Goal: Transaction & Acquisition: Book appointment/travel/reservation

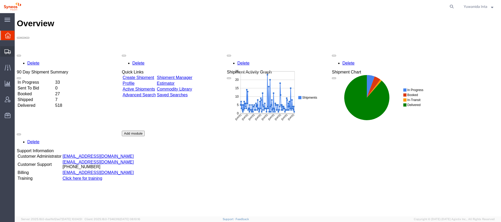
click at [0, 0] on span "Shipment Manager" at bounding box center [0, 0] width 0 height 0
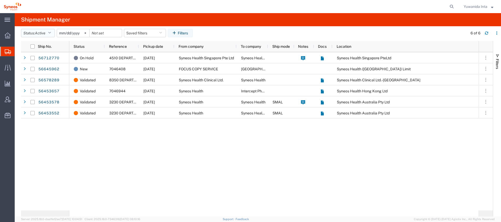
click at [50, 32] on icon "button" at bounding box center [49, 33] width 3 height 4
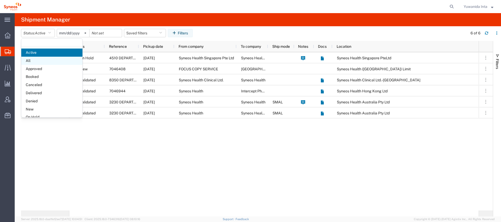
click at [49, 64] on span "All" at bounding box center [51, 61] width 61 height 8
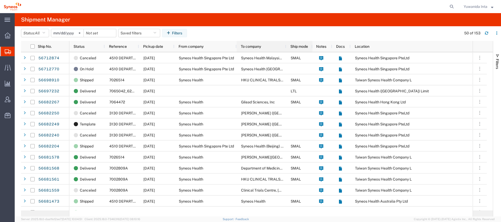
drag, startPoint x: 267, startPoint y: 47, endPoint x: 285, endPoint y: 52, distance: 18.8
click at [285, 52] on div at bounding box center [286, 46] width 2 height 11
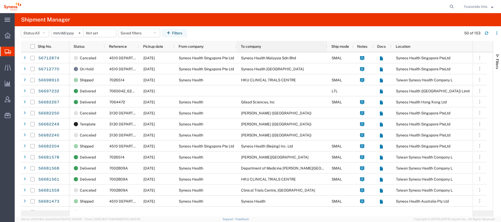
drag, startPoint x: 285, startPoint y: 48, endPoint x: 326, endPoint y: 60, distance: 42.6
click at [326, 60] on div "Ship No. Status Reference Pickup date From company To company Ship mode Notes D…" at bounding box center [257, 129] width 472 height 176
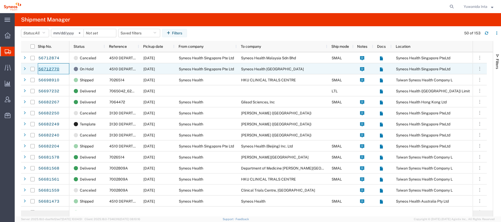
drag, startPoint x: 63, startPoint y: 70, endPoint x: 50, endPoint y: 70, distance: 13.4
click at [50, 70] on div "56712770" at bounding box center [54, 68] width 32 height 11
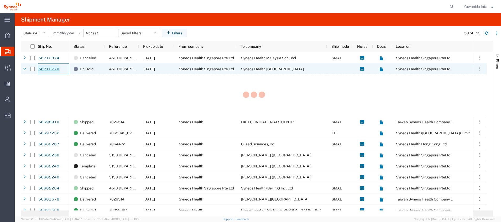
click at [50, 68] on link "56712770" at bounding box center [49, 69] width 22 height 8
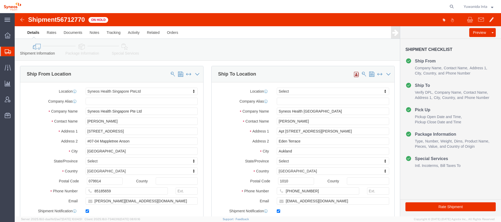
select select "48944"
select select
drag, startPoint x: 75, startPoint y: 6, endPoint x: 44, endPoint y: 6, distance: 31.0
click div "Shipment 56712770 On Hold"
copy span "56712770"
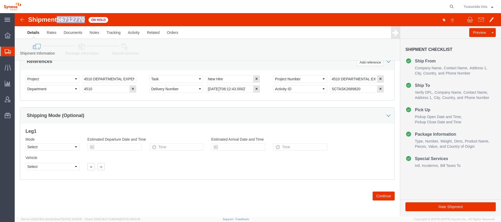
scroll to position [139, 0]
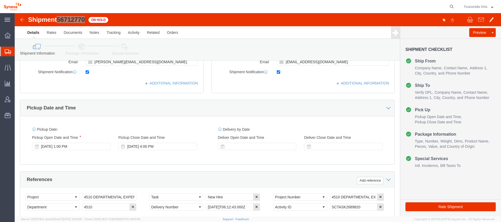
drag, startPoint x: 26, startPoint y: 60, endPoint x: 40, endPoint y: 69, distance: 17.0
click at [0, 0] on span "Shipment Manager" at bounding box center [0, 0] width 0 height 0
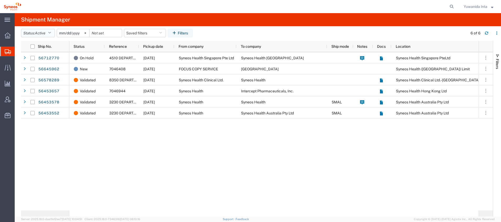
click at [53, 31] on button "Status: Active" at bounding box center [38, 33] width 34 height 8
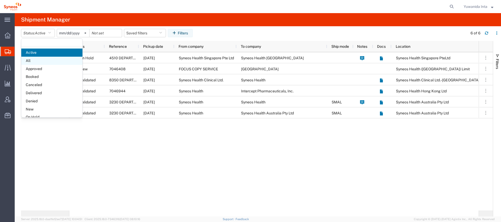
click at [40, 60] on span "All" at bounding box center [51, 61] width 61 height 8
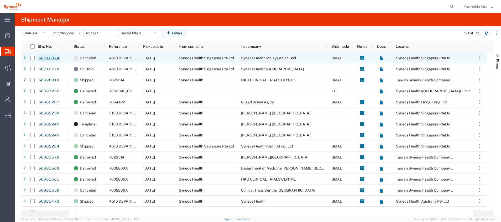
click at [47, 56] on link "56712874" at bounding box center [49, 58] width 22 height 8
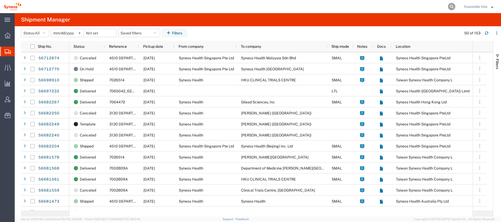
click at [454, 5] on icon at bounding box center [451, 6] width 7 height 7
paste input "56712770"
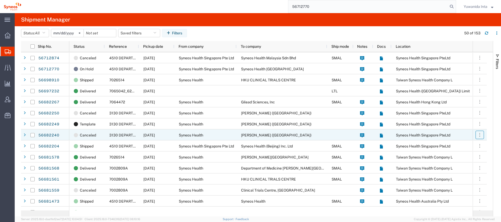
type input "56712770"
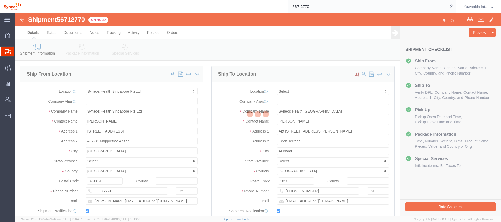
select select "48944"
select select
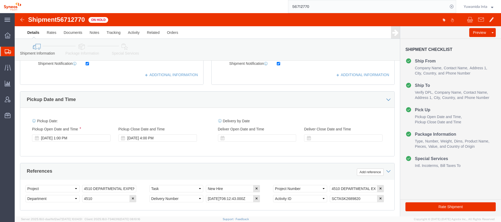
scroll to position [139, 0]
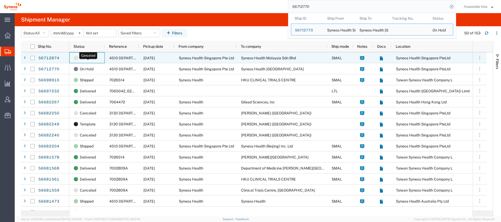
click at [86, 58] on span "Canceled" at bounding box center [88, 58] width 16 height 11
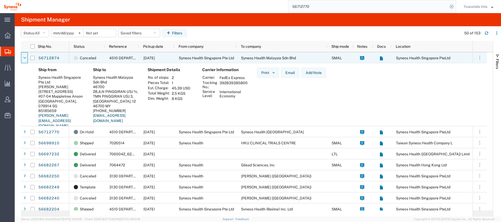
click at [23, 59] on icon at bounding box center [24, 58] width 3 height 4
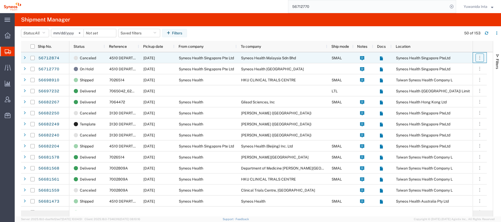
click at [482, 59] on button "button" at bounding box center [480, 58] width 8 height 8
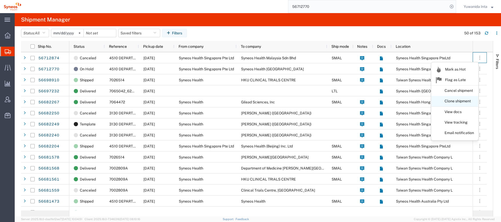
click at [463, 100] on link "Clone shipment" at bounding box center [454, 101] width 47 height 9
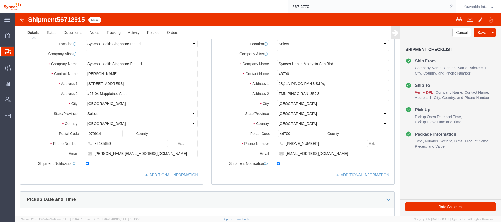
click at [452, 6] on icon at bounding box center [451, 6] width 7 height 7
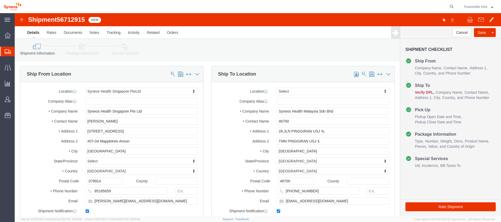
select select "48944"
select select
drag, startPoint x: 277, startPoint y: 107, endPoint x: 252, endPoint y: 106, distance: 24.7
click div "Contact Name 46700"
type input "Y"
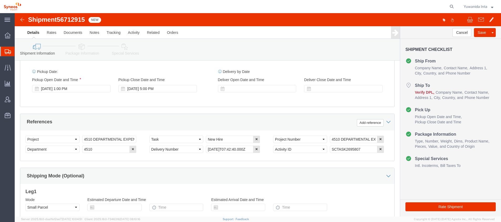
scroll to position [257, 0]
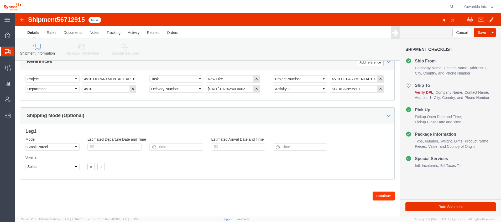
type input "Jeab Inta"
click button "Continue"
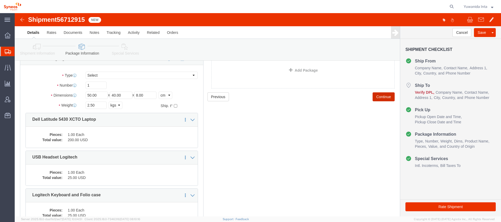
scroll to position [39, 0]
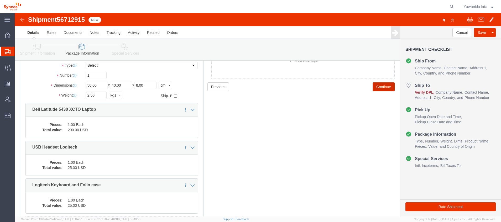
click button "Continue"
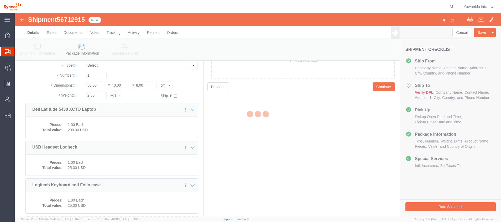
select select
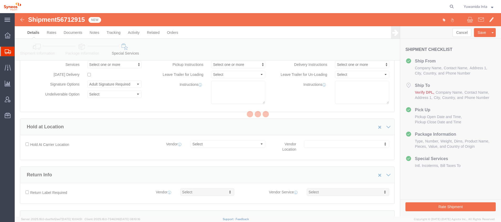
select select "DEPARTMENT"
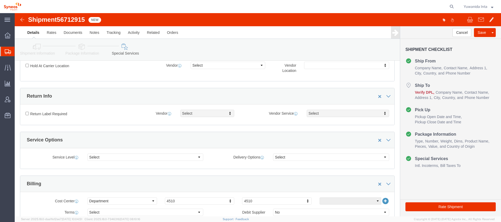
scroll to position [197, 0]
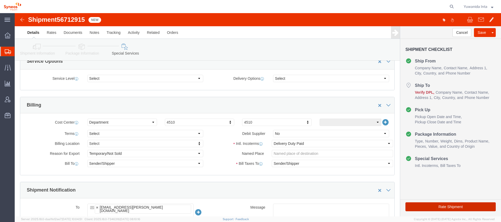
click button "Rate Shipment"
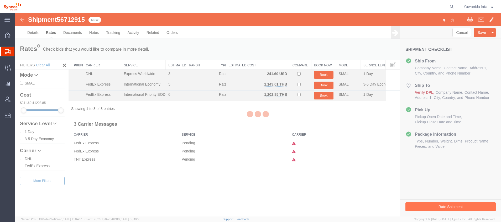
scroll to position [0, 0]
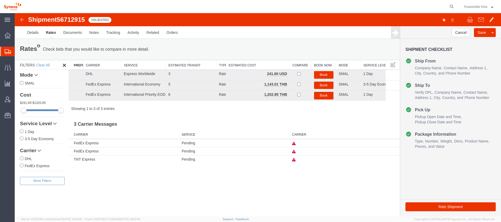
click at [0, 0] on span "Shipment Manager" at bounding box center [0, 0] width 0 height 0
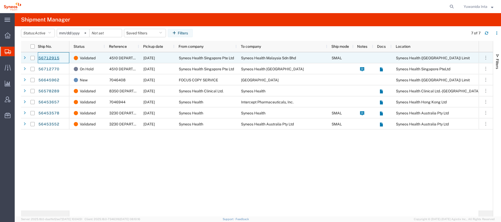
click at [49, 59] on link "56712915" at bounding box center [49, 58] width 22 height 8
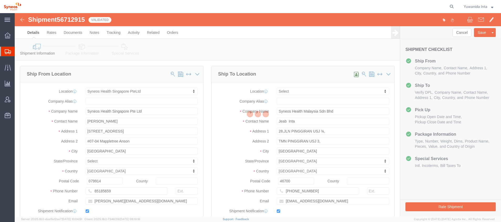
select select "48944"
select select
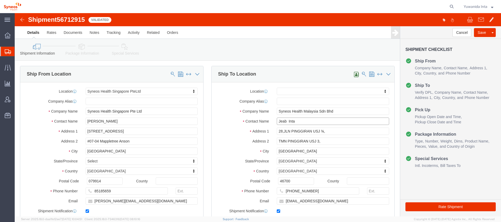
drag, startPoint x: 279, startPoint y: 107, endPoint x: 236, endPoint y: 107, distance: 43.1
click div "Contact Name Jeab Inta"
click input "text"
paste input "[PERSON_NAME]"
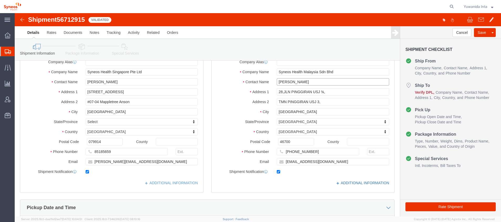
type input "[PERSON_NAME]"
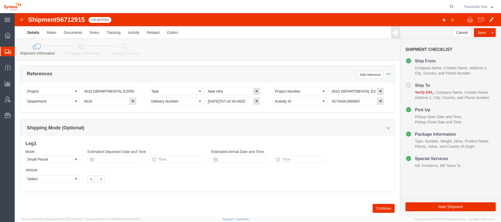
scroll to position [257, 0]
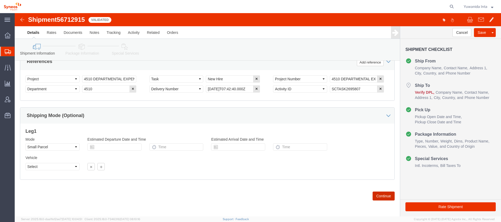
click button "Continue"
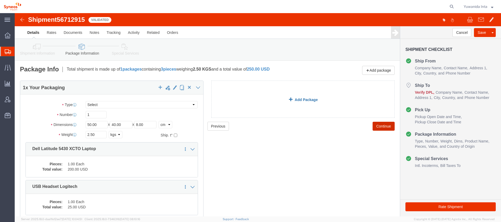
scroll to position [39, 0]
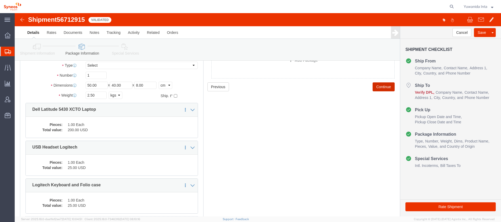
click button "Continue"
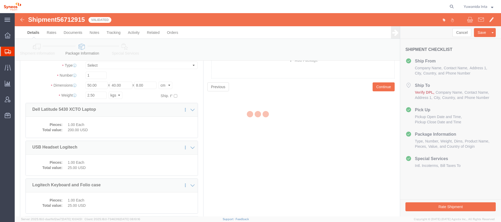
select select
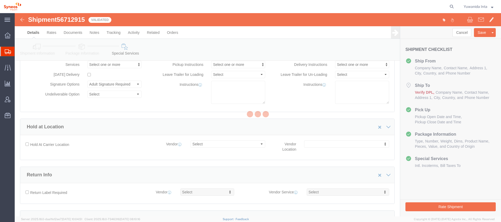
select select "DEPARTMENT"
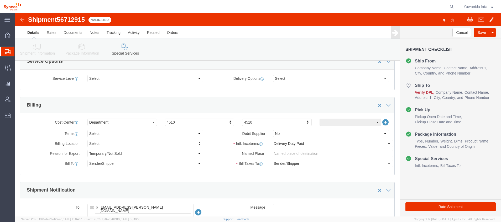
scroll to position [236, 0]
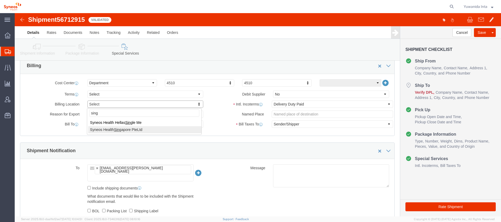
type input "sing"
select "48944"
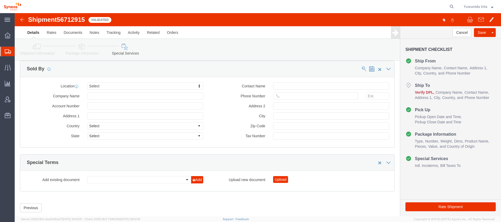
scroll to position [554, 0]
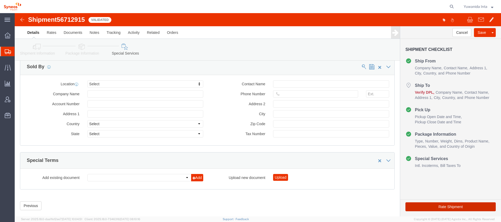
click button "Rate Shipment"
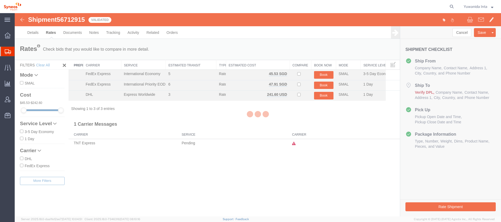
scroll to position [0, 0]
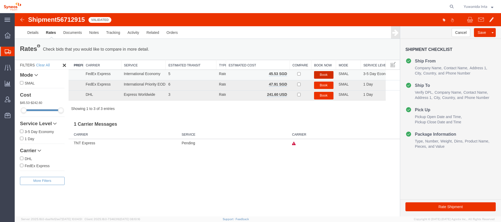
click at [326, 74] on button "Book" at bounding box center [323, 75] width 19 height 8
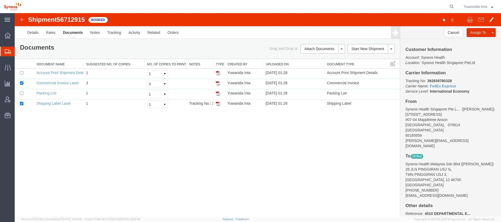
click at [6, 51] on icon at bounding box center [8, 51] width 6 height 5
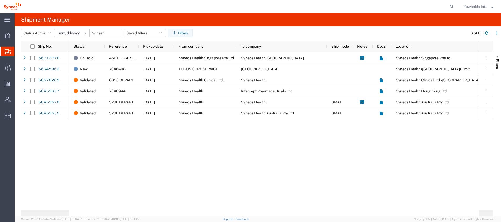
click at [0, 0] on span "Shipment Manager" at bounding box center [0, 0] width 0 height 0
click at [51, 32] on icon "button" at bounding box center [49, 33] width 3 height 4
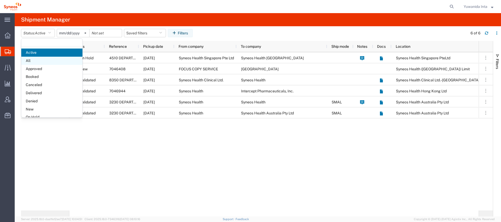
click at [30, 62] on span "All" at bounding box center [51, 61] width 61 height 8
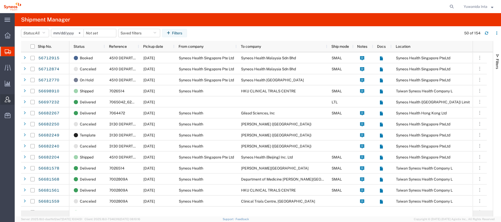
click at [8, 99] on icon at bounding box center [8, 100] width 6 height 6
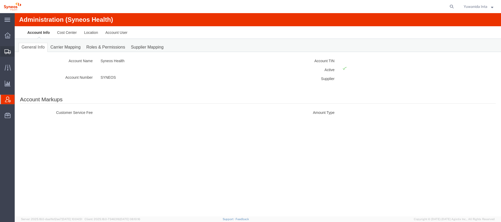
click at [0, 0] on span "Shipment Manager" at bounding box center [0, 0] width 0 height 0
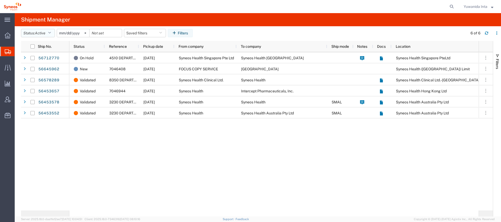
click at [51, 32] on icon "button" at bounding box center [49, 33] width 3 height 4
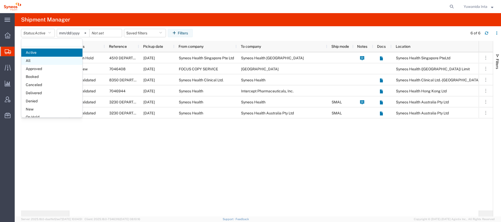
click at [43, 62] on span "All" at bounding box center [51, 61] width 61 height 8
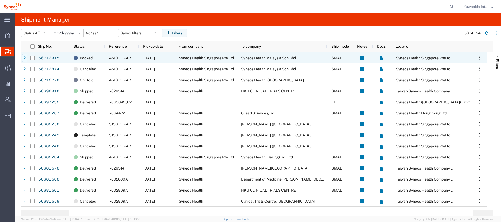
click at [24, 59] on icon at bounding box center [25, 58] width 2 height 4
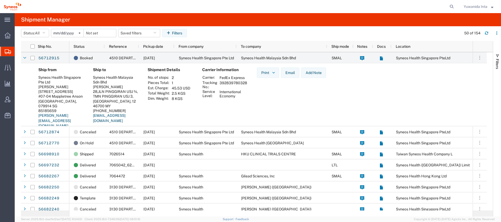
drag, startPoint x: 123, startPoint y: 86, endPoint x: 94, endPoint y: 88, distance: 29.7
click at [94, 88] on div "[PERSON_NAME]" at bounding box center [116, 87] width 46 height 5
copy div "[PERSON_NAME]"
drag, startPoint x: 124, startPoint y: 110, endPoint x: 93, endPoint y: 111, distance: 31.5
click at [93, 111] on div "Ship to Syneos Health Malaysia Sdn Bhd [PERSON_NAME][STREET_ADDRESS], 12 46700 …" at bounding box center [116, 99] width 55 height 65
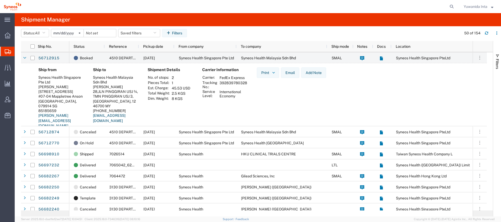
copy div "[PHONE_NUMBER]"
click at [46, 54] on link "56712915" at bounding box center [49, 58] width 22 height 8
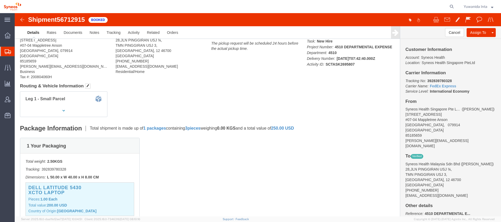
scroll to position [118, 0]
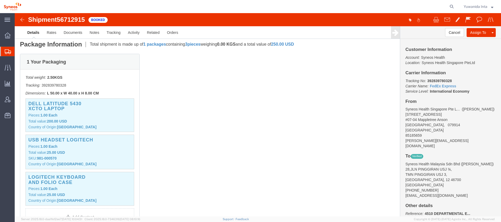
click at [0, 0] on span "Shipment Manager" at bounding box center [0, 0] width 0 height 0
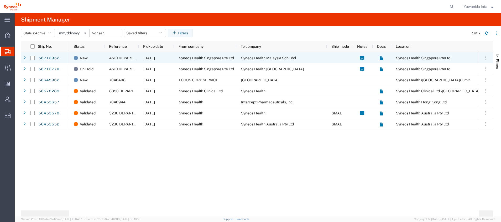
click at [110, 58] on span "4510 DEPARTMENTAL EXPENSE" at bounding box center [137, 58] width 57 height 4
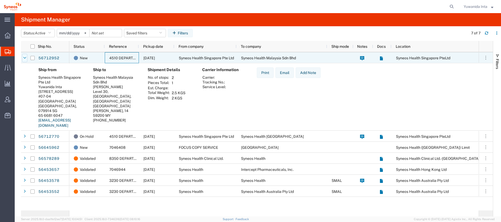
click at [27, 58] on div at bounding box center [24, 58] width 5 height 8
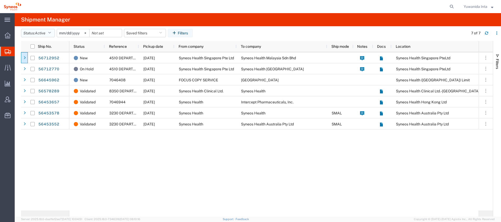
click at [52, 30] on button "Status: Active" at bounding box center [38, 33] width 34 height 8
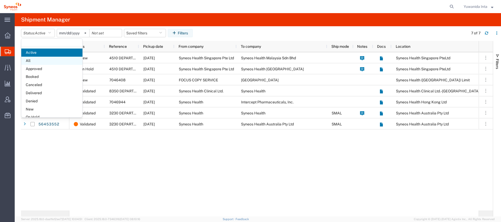
click at [38, 60] on span "All" at bounding box center [51, 61] width 61 height 8
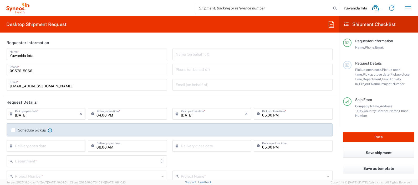
type input "[GEOGRAPHIC_DATA]"
type input "Syneos Health ([GEOGRAPHIC_DATA]) Limit"
type input "8350"
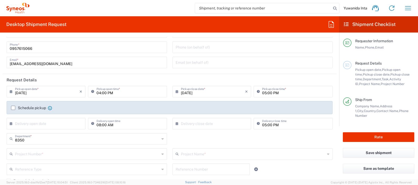
scroll to position [33, 0]
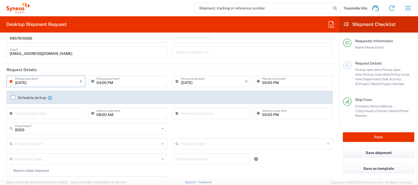
click at [56, 81] on input "[DATE]" at bounding box center [47, 80] width 64 height 9
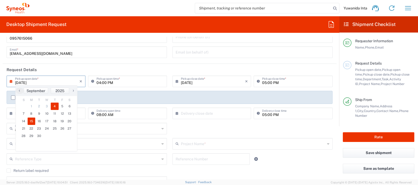
click at [29, 121] on span "15" at bounding box center [32, 121] width 8 height 7
type input "[DATE]"
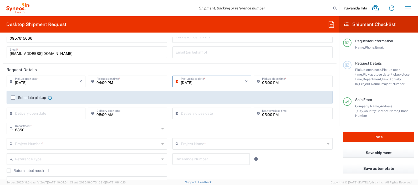
click at [212, 80] on input "[DATE]" at bounding box center [213, 80] width 64 height 9
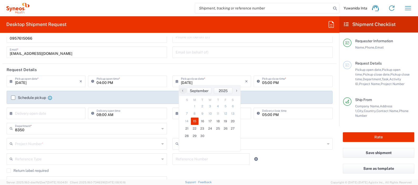
click at [194, 121] on span "15" at bounding box center [195, 121] width 8 height 7
click at [100, 80] on input "04:00 PM" at bounding box center [129, 80] width 67 height 9
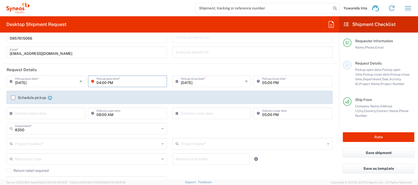
click at [98, 81] on input "04:00 PM" at bounding box center [129, 80] width 67 height 9
type input "01:00 PM"
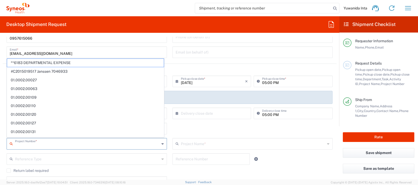
click at [129, 140] on input "text" at bounding box center [87, 143] width 144 height 9
click at [219, 69] on header "Request Details" at bounding box center [169, 70] width 333 height 12
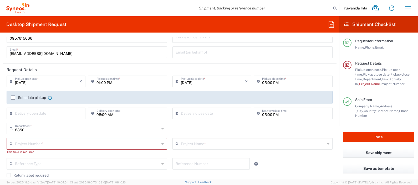
click at [62, 143] on input "text" at bounding box center [87, 143] width 144 height 9
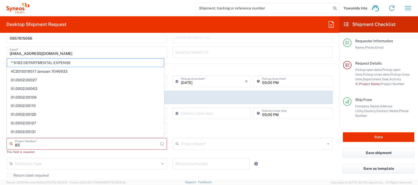
type input "8"
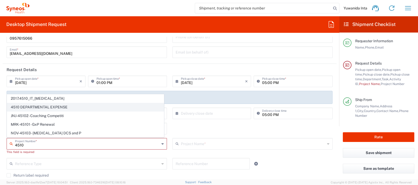
click at [56, 105] on span "4510 DEPARTMENTAL EXPENSE" at bounding box center [85, 107] width 157 height 8
type input "4510 DEPARTMENTAL EXPENSE"
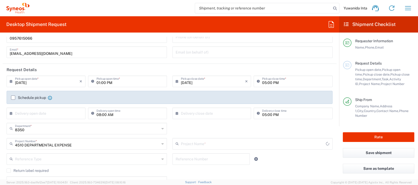
type input "4510 DEPARTMENTAL EXPENSE"
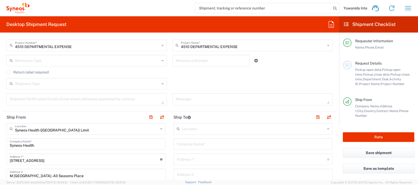
scroll to position [164, 0]
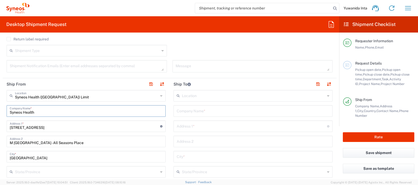
click at [71, 109] on input "Syneos Health" at bounding box center [86, 110] width 153 height 9
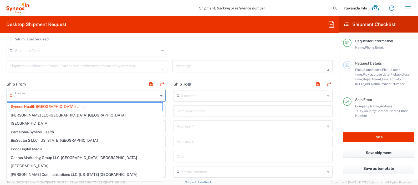
click at [80, 95] on input "text" at bounding box center [86, 95] width 143 height 9
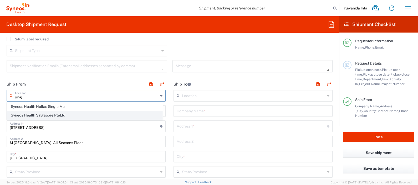
click at [60, 116] on span "Syneos Health Singapore PteLtd" at bounding box center [84, 115] width 155 height 8
type input "Syneos Health Singapore PteLtd"
type input "Syneos Health Singapore Pte Ltd"
type input "[STREET_ADDRESS]"
type input "#07-04 [GEOGRAPHIC_DATA]"
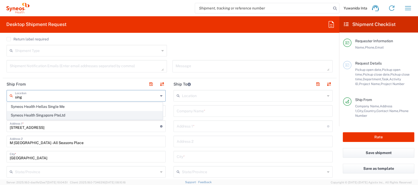
type input "[GEOGRAPHIC_DATA]"
type input "079914"
type input "65 6681 6047"
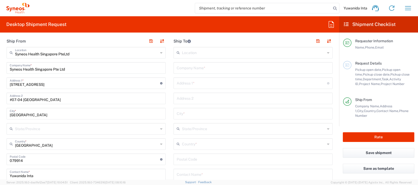
scroll to position [197, 0]
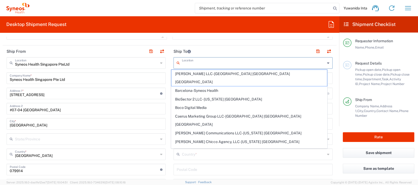
click at [196, 62] on input "text" at bounding box center [253, 62] width 143 height 9
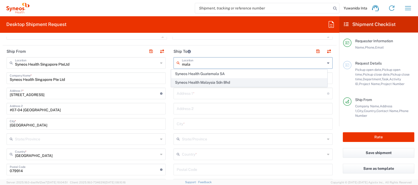
click at [217, 85] on span "Syneos Health Malaysia Sdn Bhd" at bounding box center [248, 83] width 155 height 8
type input "Syneos Health Malaysia Sdn Bhd"
type input "Level 30, [GEOGRAPHIC_DATA], [GEOGRAPHIC_DATA]"
type input "[GEOGRAPHIC_DATA]"
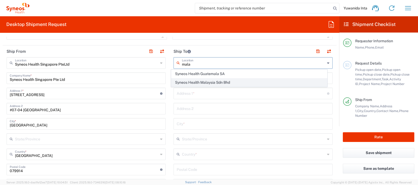
type input "Lingkaran Syed Putra"
type input "[GEOGRAPHIC_DATA]"
type input "59200"
type input "Sender/Shipper"
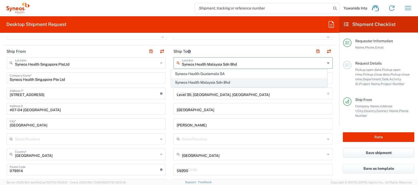
type input "Sender/Shipper"
type input "Delivery Duty Paid"
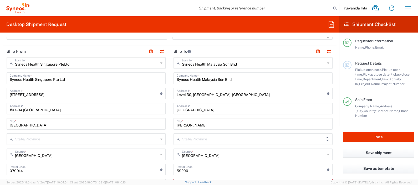
type input "[GEOGRAPHIC_DATA]"
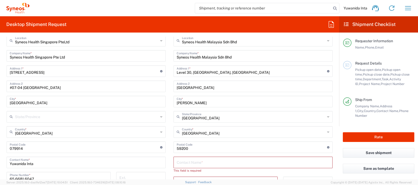
scroll to position [230, 0]
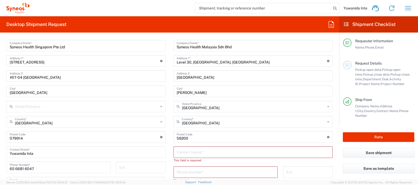
click at [197, 152] on input "text" at bounding box center [252, 151] width 153 height 9
paste input "[PERSON_NAME]"
type input "[PERSON_NAME]"
click at [195, 167] on input "tel" at bounding box center [225, 167] width 98 height 9
paste input "[PHONE_NUMBER]"
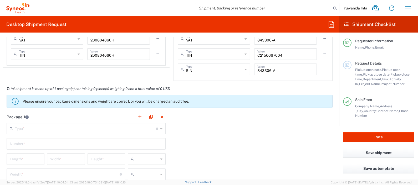
scroll to position [426, 0]
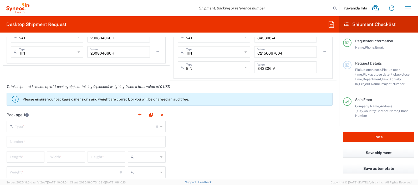
type input "[PHONE_NUMBER]"
click at [160, 125] on icon at bounding box center [161, 126] width 2 height 8
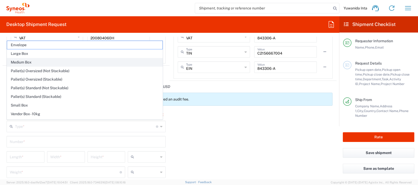
click at [53, 63] on span "Medium Box" at bounding box center [84, 62] width 155 height 8
type input "Medium Box"
type input "13"
type input "11.5"
type input "2.5"
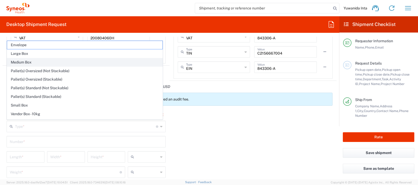
type input "in"
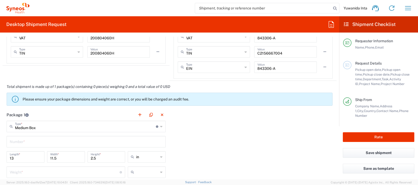
click at [87, 142] on input "text" at bounding box center [86, 141] width 153 height 9
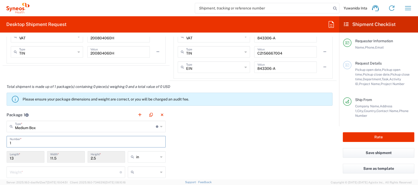
type input "1"
click at [160, 155] on icon at bounding box center [161, 157] width 2 height 8
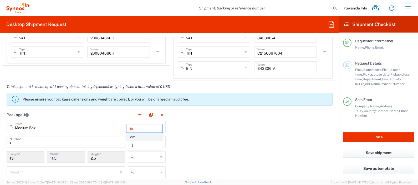
click at [145, 137] on span "cm" at bounding box center [144, 137] width 36 height 8
type input "33.02"
type input "29.21"
type input "6.35"
type input "cm"
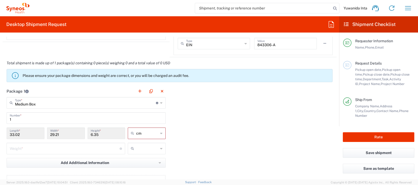
scroll to position [459, 0]
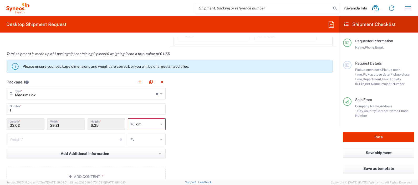
click at [160, 137] on icon at bounding box center [161, 139] width 2 height 8
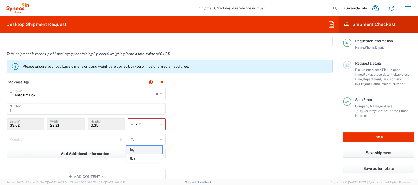
click at [146, 151] on span "kgs" at bounding box center [144, 150] width 36 height 8
type input "kgs"
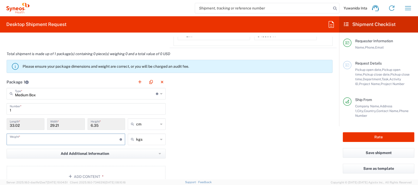
click at [50, 137] on input "number" at bounding box center [65, 138] width 110 height 9
type input "2.5"
click at [126, 174] on button "Add Content *" at bounding box center [86, 177] width 159 height 22
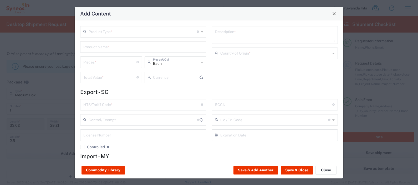
type input "US Dollar"
click at [201, 34] on icon at bounding box center [202, 32] width 2 height 8
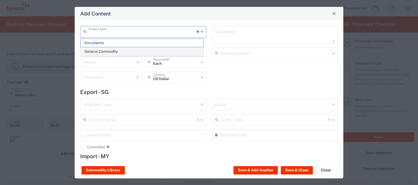
click at [141, 52] on span "General Commodity" at bounding box center [142, 52] width 122 height 8
type input "General Commodity"
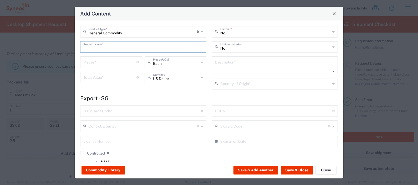
click at [143, 46] on input "text" at bounding box center [143, 46] width 120 height 9
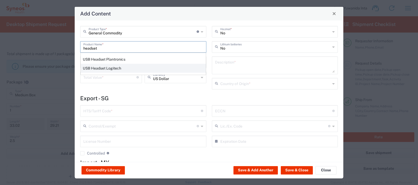
click at [125, 66] on div "USB Headset Logitech" at bounding box center [143, 68] width 125 height 9
type input "USB Headset Logitech"
type textarea "Logitech H570e Wired Headset, Mono Headphones with Noise-Cancelling Microphone,…"
type input "[GEOGRAPHIC_DATA]"
type input "8517.62.0090"
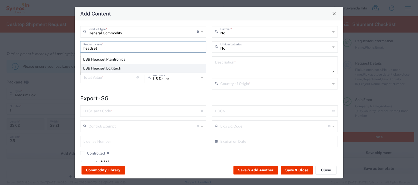
type input "BIS"
type input "EAR99"
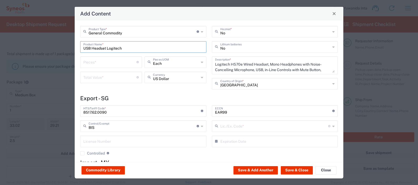
type input "NLR - No License Required"
click at [100, 62] on input "number" at bounding box center [109, 61] width 53 height 9
type input "1"
click at [100, 75] on input "number" at bounding box center [109, 76] width 53 height 9
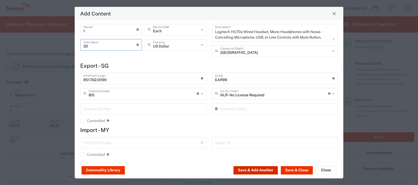
type input "30"
click at [262, 169] on button "Save & Add Another" at bounding box center [255, 170] width 44 height 8
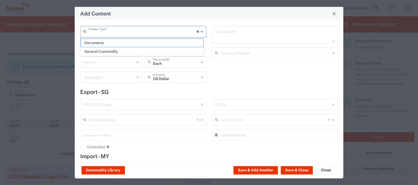
click at [117, 30] on input "text" at bounding box center [142, 31] width 108 height 9
click at [96, 51] on span "General Commodity" at bounding box center [142, 52] width 122 height 8
type input "General Commodity"
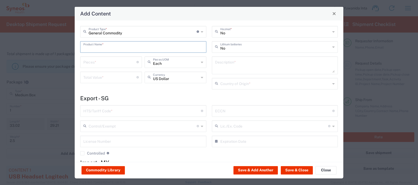
click at [102, 46] on input "text" at bounding box center [143, 46] width 120 height 9
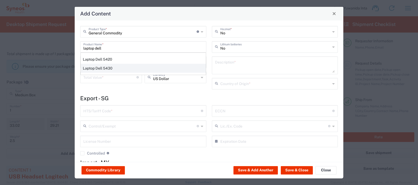
click at [102, 66] on div "Laptop Dell 5430" at bounding box center [143, 68] width 125 height 9
type input "Laptop Dell 5430"
type textarea "Laptop Dell Latitude 5430"
type input "8471300100"
type input "BIS"
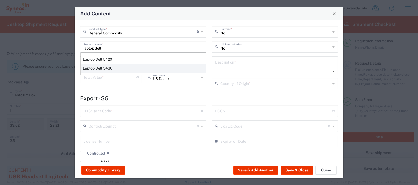
type input "5A992"
type input "Yes"
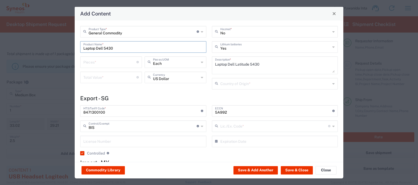
type input "NLR - No License Required"
click at [109, 62] on input "number" at bounding box center [109, 61] width 53 height 9
type input "1"
click at [104, 76] on input "number" at bounding box center [109, 76] width 53 height 9
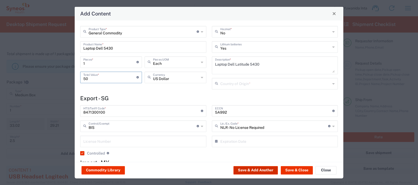
type input "50"
click at [268, 171] on button "Save & Add Another" at bounding box center [255, 170] width 44 height 8
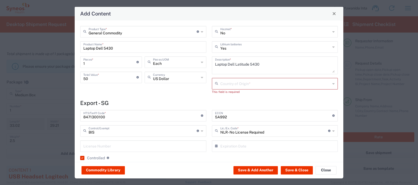
click at [305, 83] on input "text" at bounding box center [275, 83] width 110 height 9
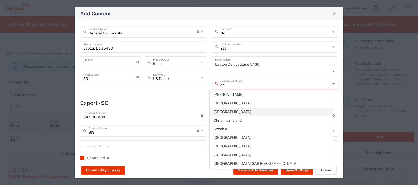
click at [251, 114] on span "[GEOGRAPHIC_DATA]" at bounding box center [271, 112] width 122 height 8
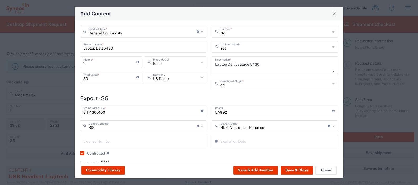
type input "[GEOGRAPHIC_DATA]"
click at [261, 169] on button "Save & Add Another" at bounding box center [255, 170] width 44 height 8
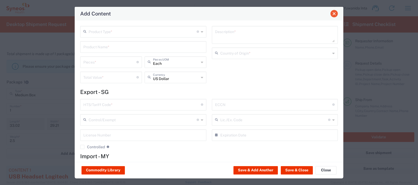
click at [335, 13] on span "Close" at bounding box center [334, 14] width 4 height 4
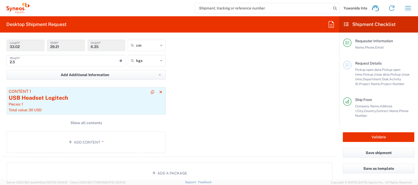
scroll to position [558, 0]
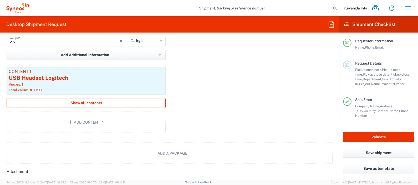
click at [92, 103] on span "Show all contents" at bounding box center [86, 103] width 32 height 5
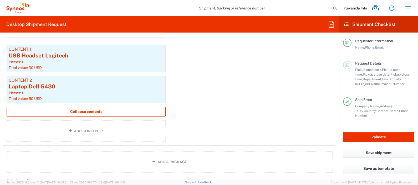
scroll to position [591, 0]
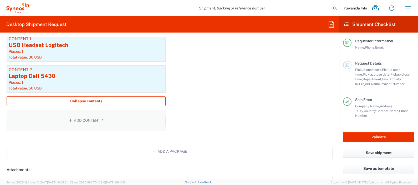
click at [97, 120] on button "Add Content *" at bounding box center [86, 121] width 159 height 22
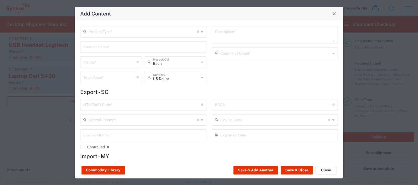
click at [121, 30] on input "text" at bounding box center [142, 31] width 108 height 9
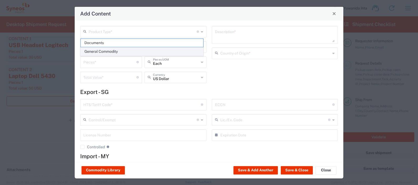
click at [104, 51] on span "General Commodity" at bounding box center [142, 52] width 122 height 8
type input "General Commodity"
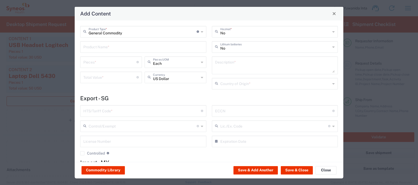
click at [106, 46] on input "text" at bounding box center [143, 46] width 120 height 9
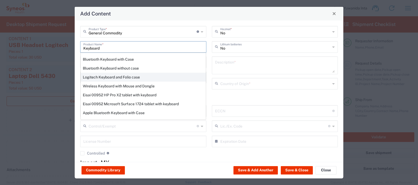
click at [114, 76] on div "Logitech Keyboard and Folio case" at bounding box center [143, 77] width 125 height 9
type input "Logitech Keyboard and Folio case"
type input "1"
type textarea "Logitech Keyboard and Folio case"
type input "[GEOGRAPHIC_DATA]"
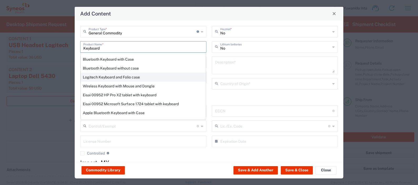
type input "8471.60.0050"
type input "BIS"
type input "EAR99"
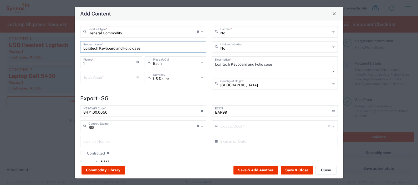
type input "NLR - No License Required"
click at [114, 74] on input "number" at bounding box center [109, 76] width 53 height 9
type input "20"
click at [292, 170] on button "Save & Close" at bounding box center [296, 170] width 32 height 8
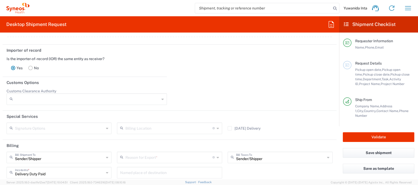
scroll to position [819, 0]
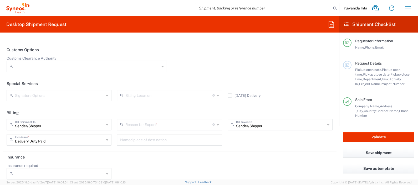
click at [216, 93] on icon at bounding box center [217, 95] width 2 height 8
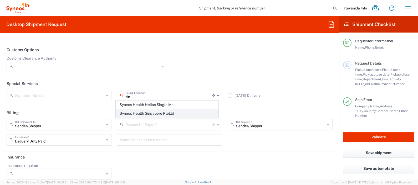
click at [172, 114] on span "Syneos Health Singapore PteLtd" at bounding box center [167, 114] width 102 height 8
type input "Syneos Health Singapore PteLtd"
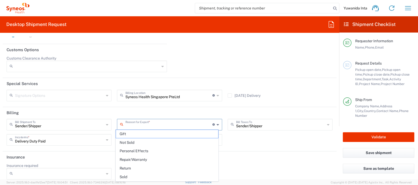
click at [167, 123] on input "text" at bounding box center [168, 124] width 87 height 9
click at [151, 168] on span "Return" at bounding box center [167, 168] width 102 height 8
type input "Return"
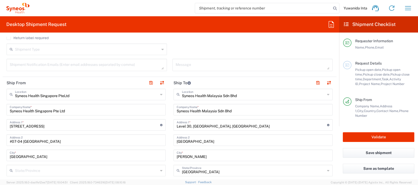
scroll to position [67, 0]
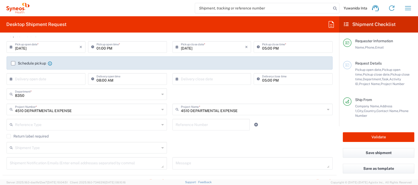
click at [12, 64] on label "Schedule pickup" at bounding box center [28, 63] width 35 height 4
click at [13, 63] on input "Schedule pickup" at bounding box center [13, 63] width 0 height 0
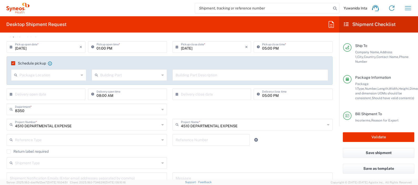
scroll to position [98, 0]
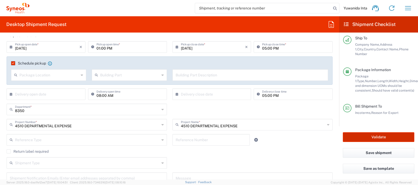
click at [370, 138] on button "Validate" at bounding box center [377, 137] width 71 height 10
type input "4510 DEPARTMENTAL EXPENSE"
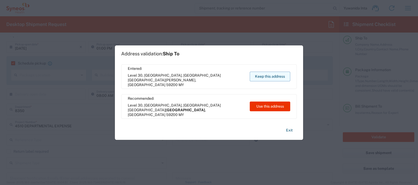
click at [273, 76] on button "Keep this address" at bounding box center [269, 77] width 40 height 10
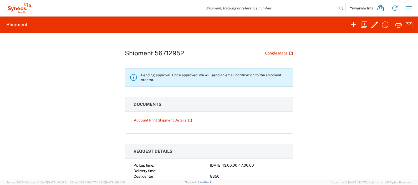
click at [129, 76] on icon at bounding box center [133, 77] width 8 height 8
click at [132, 77] on icon at bounding box center [133, 77] width 8 height 8
drag, startPoint x: 132, startPoint y: 77, endPoint x: 199, endPoint y: 86, distance: 67.3
click at [199, 86] on agx-banner "Pending approval. Once approved, we will send an email notification to the ship…" at bounding box center [209, 77] width 168 height 18
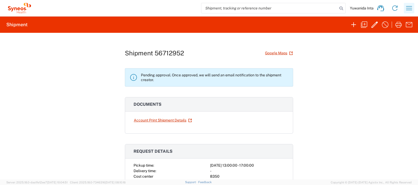
click at [410, 11] on icon "button" at bounding box center [408, 8] width 8 height 8
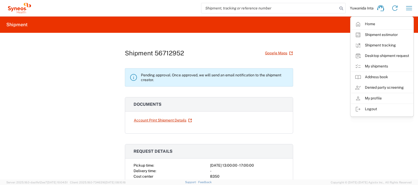
click at [335, 129] on div "Shipment 56712952 Google Maps Pending approval. Once approved, we will send an …" at bounding box center [209, 106] width 418 height 147
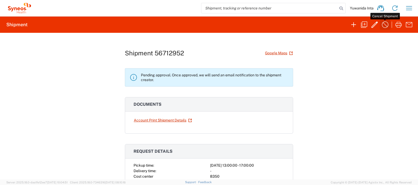
click at [386, 24] on icon "button" at bounding box center [385, 24] width 8 height 8
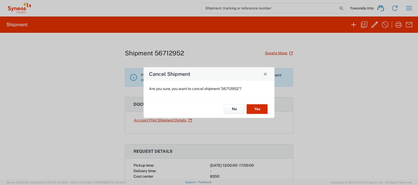
click at [267, 109] on button "Yes" at bounding box center [256, 110] width 21 height 10
